Goal: Check status: Verify the current state of an ongoing process or item

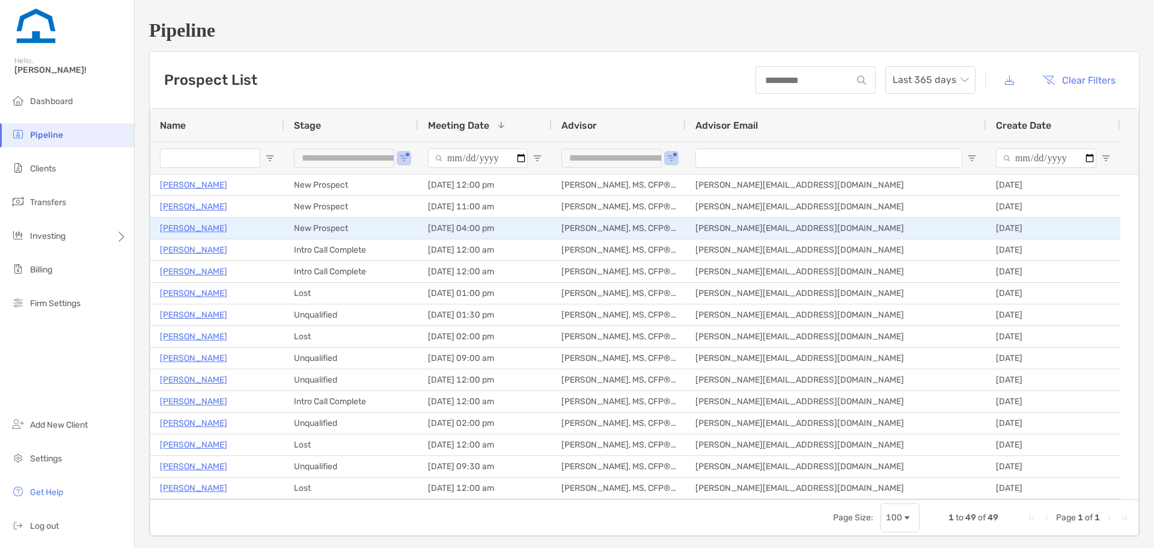
click at [188, 230] on p "[PERSON_NAME]" at bounding box center [193, 228] width 67 height 15
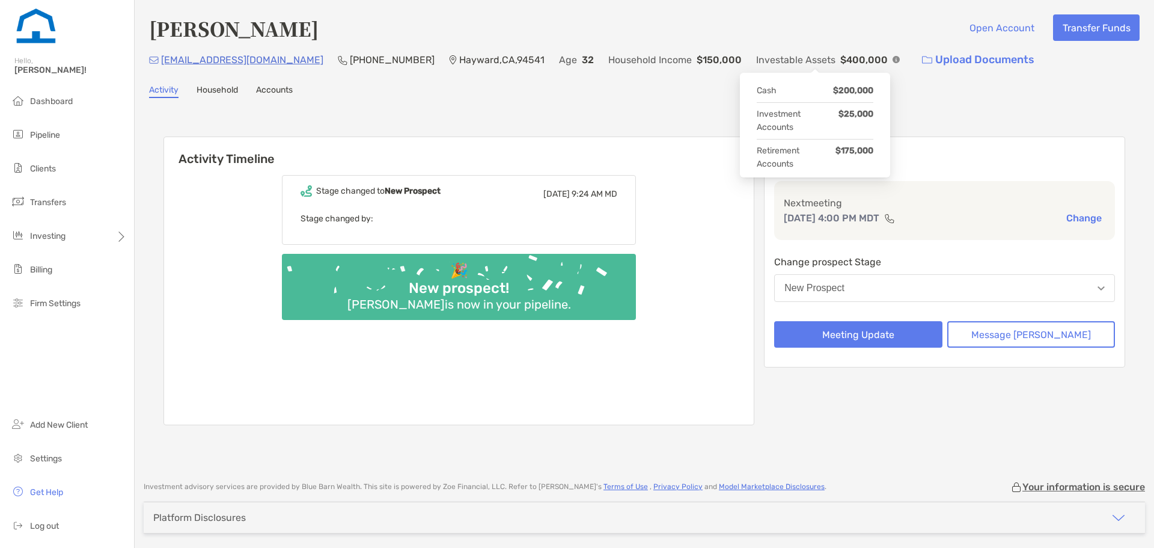
click at [892, 58] on img at bounding box center [895, 59] width 7 height 7
click at [892, 59] on img at bounding box center [895, 59] width 7 height 7
